Goal: Transaction & Acquisition: Purchase product/service

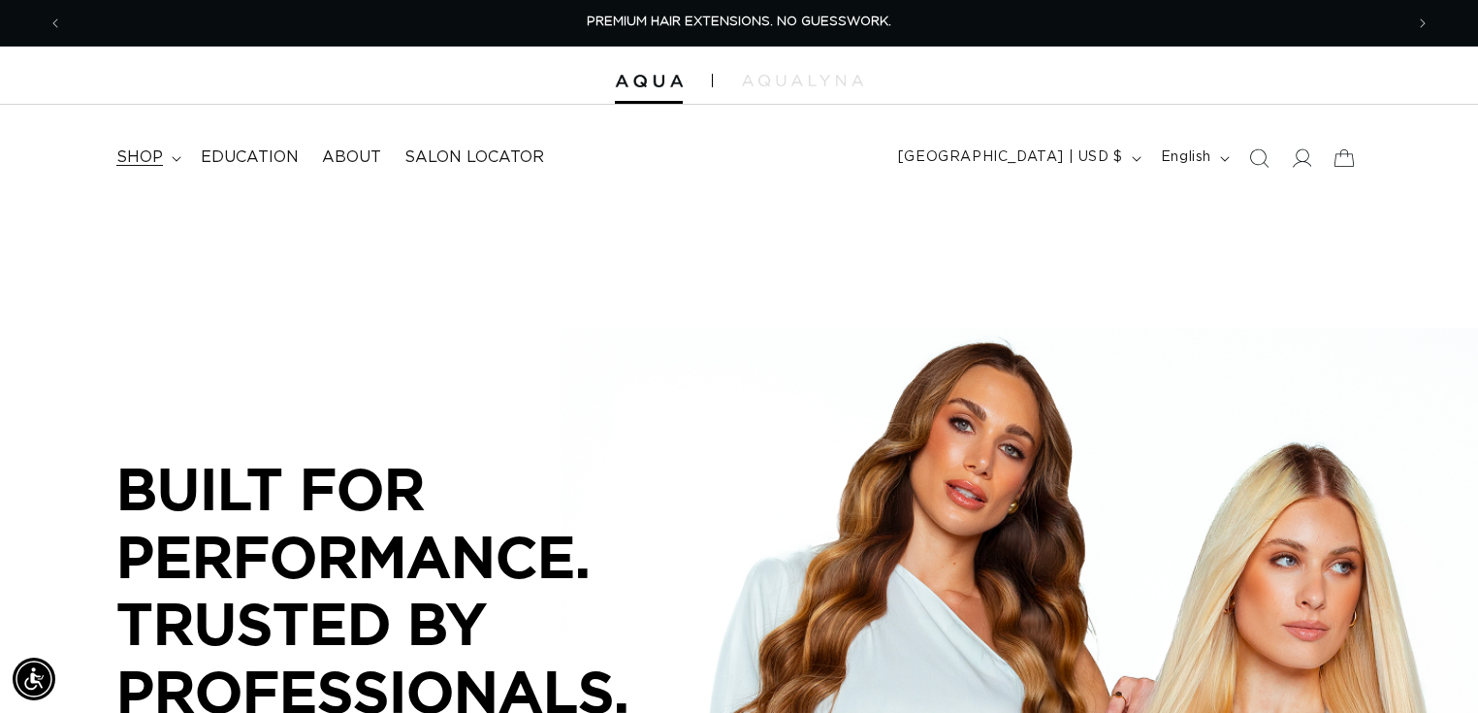
click at [140, 155] on span "shop" at bounding box center [139, 157] width 47 height 20
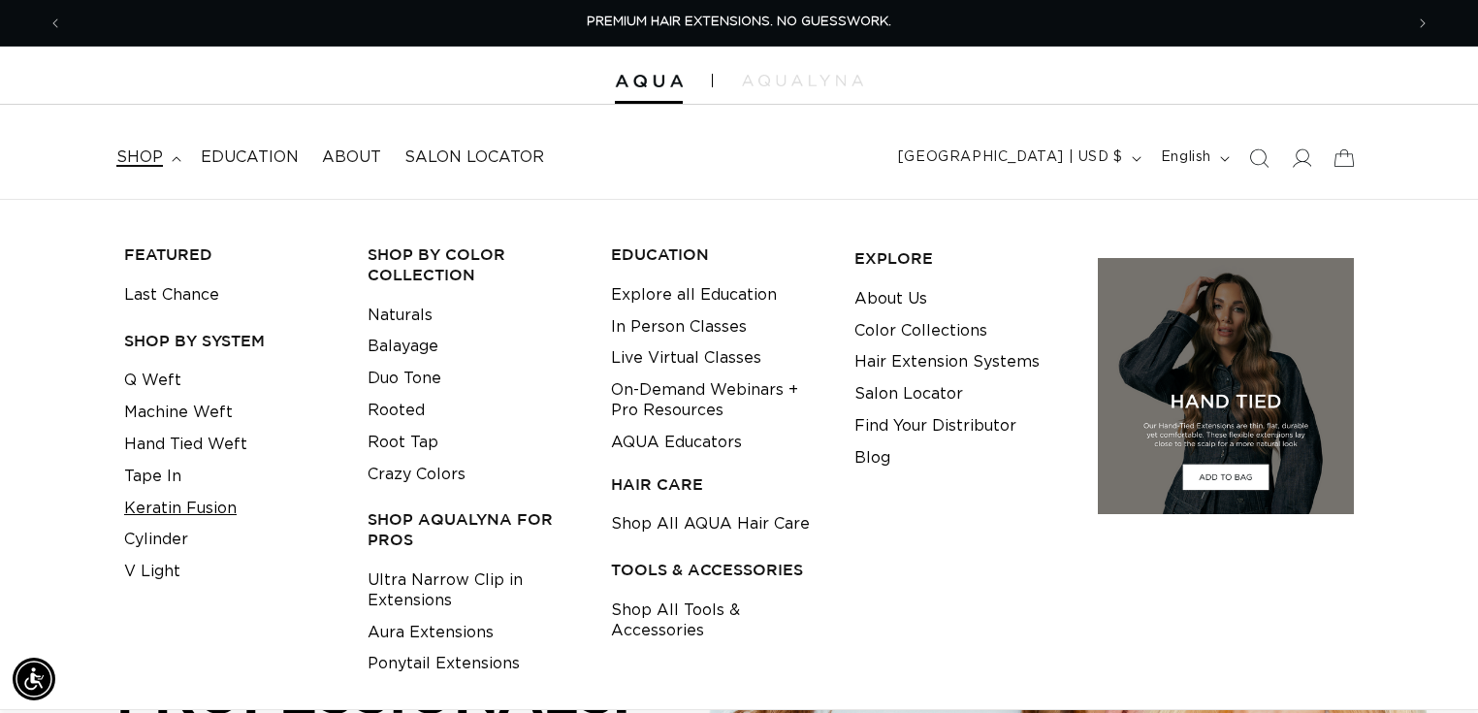
click at [170, 510] on link "Keratin Fusion" at bounding box center [180, 509] width 112 height 32
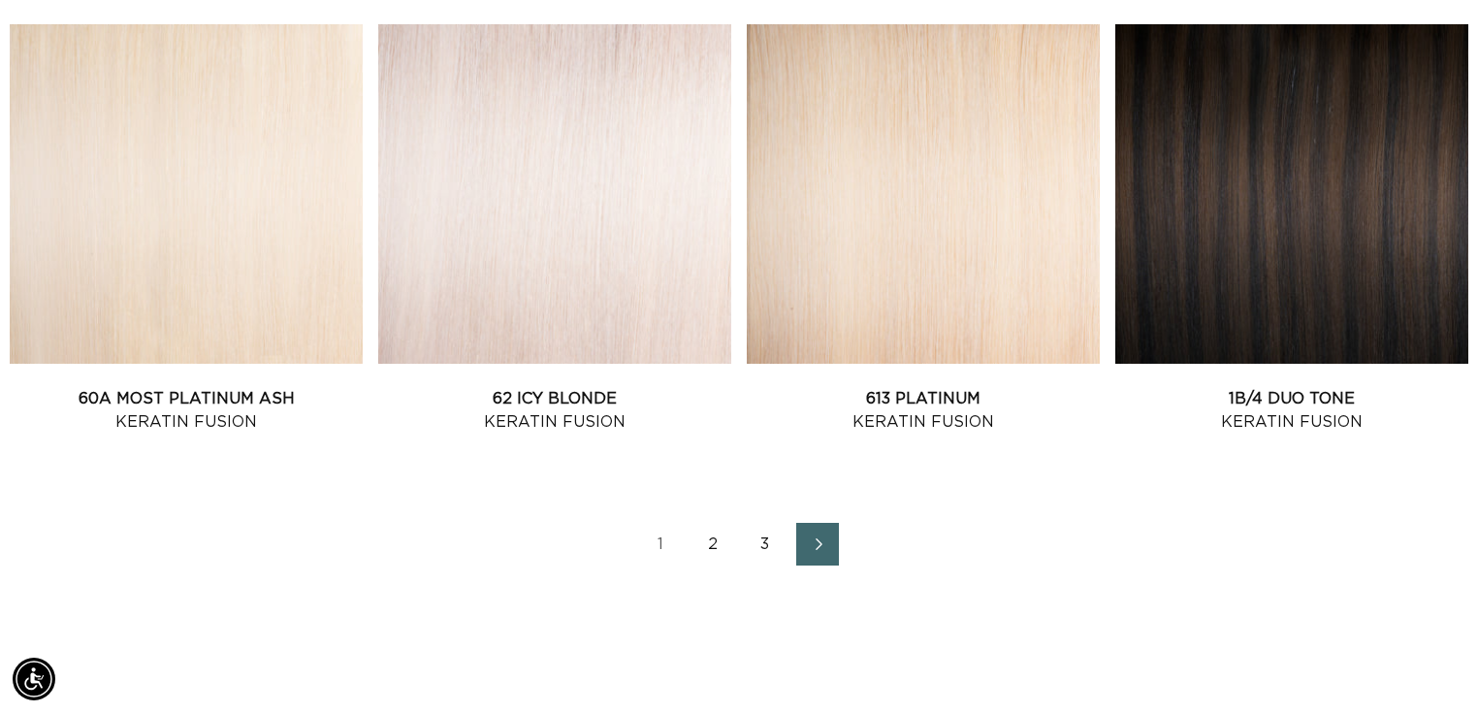
click at [709, 547] on link "2" at bounding box center [712, 544] width 43 height 43
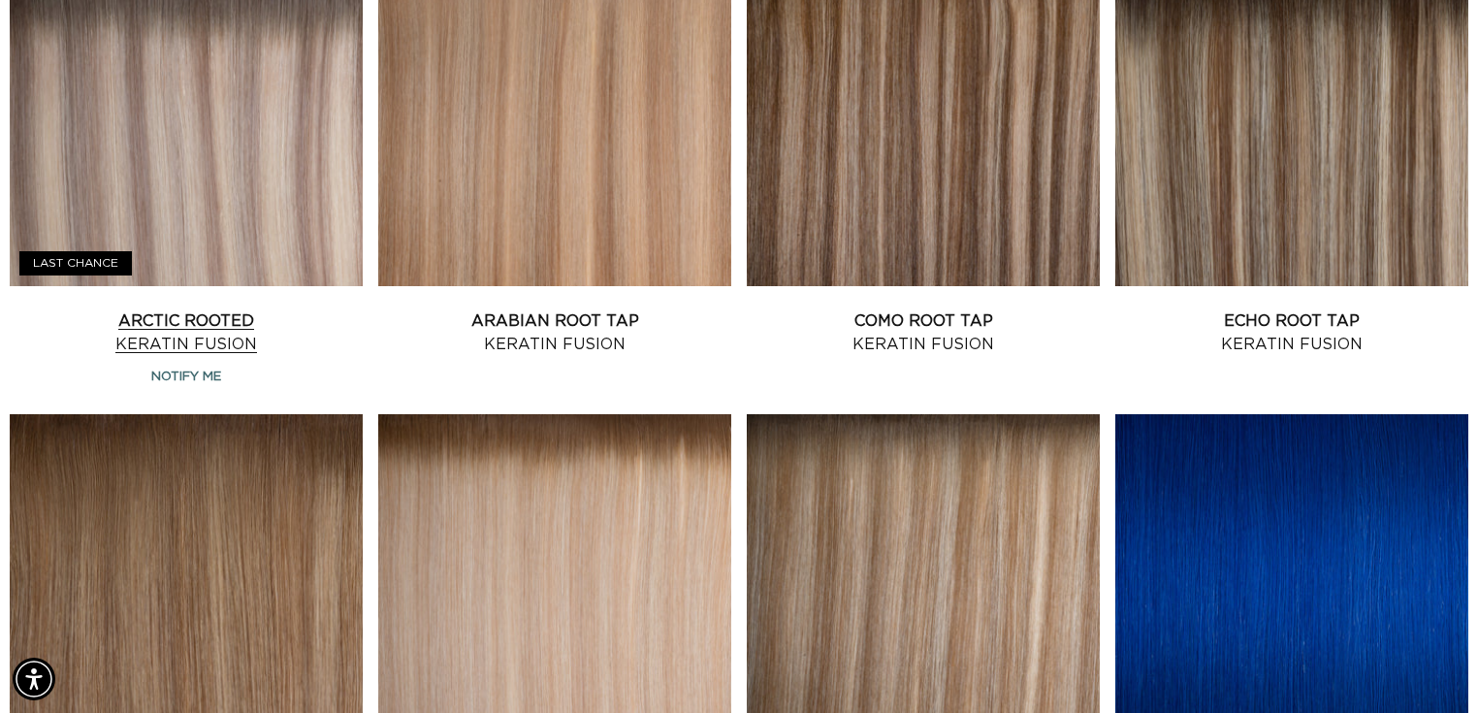
click at [193, 309] on link "Arctic Rooted Keratin Fusion" at bounding box center [186, 332] width 353 height 47
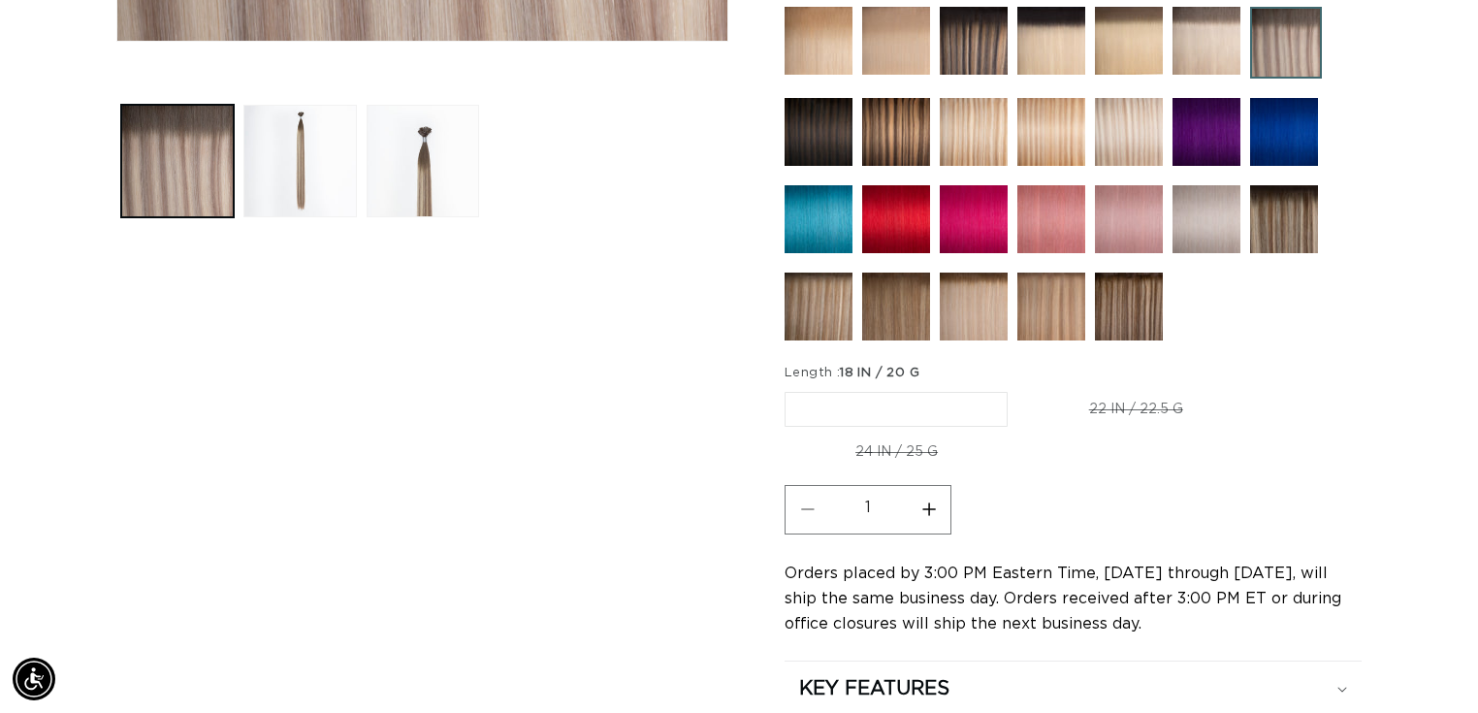
click at [843, 404] on label "18 IN / 20 G Variant sold out or unavailable" at bounding box center [895, 409] width 223 height 35
click at [790, 389] on input "18 IN / 20 G Variant sold out or unavailable" at bounding box center [789, 388] width 1 height 1
click at [860, 371] on span "18 IN / 20 G" at bounding box center [880, 372] width 80 height 13
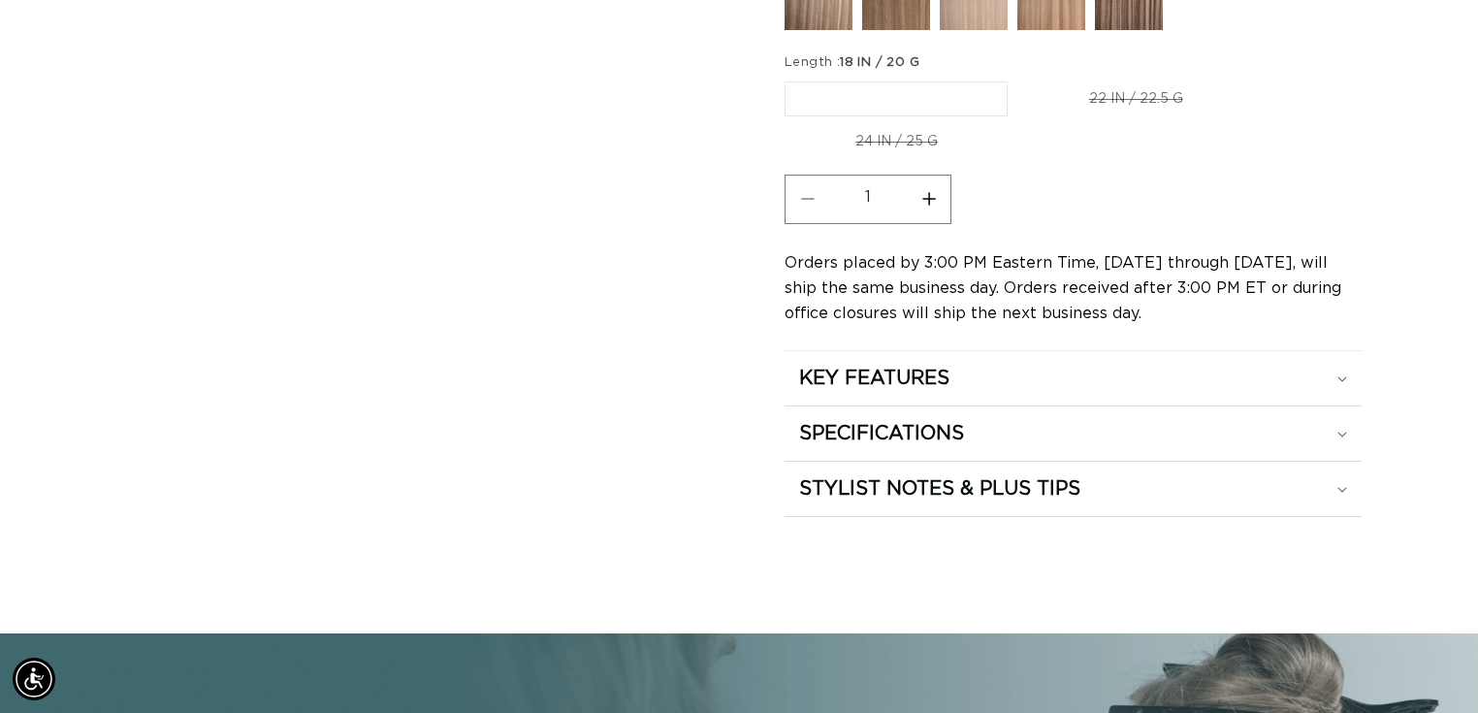
scroll to position [0, 2680]
